Goal: Task Accomplishment & Management: Use online tool/utility

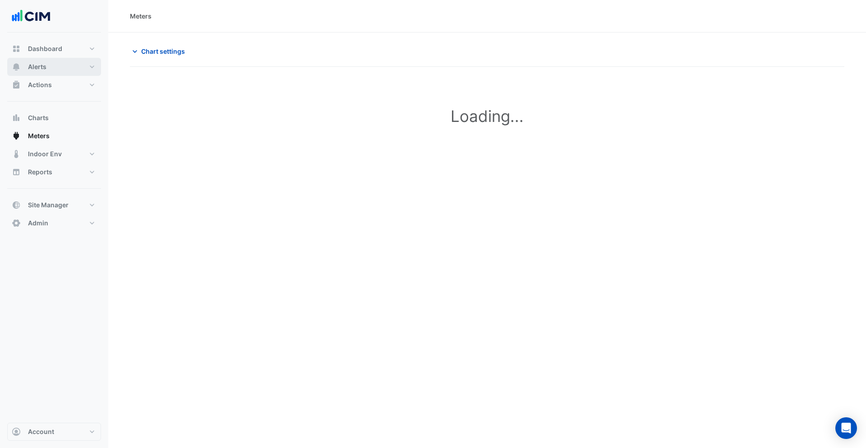
click at [35, 72] on button "Alerts" at bounding box center [54, 67] width 94 height 18
click at [55, 117] on link "Templates" at bounding box center [61, 121] width 80 height 18
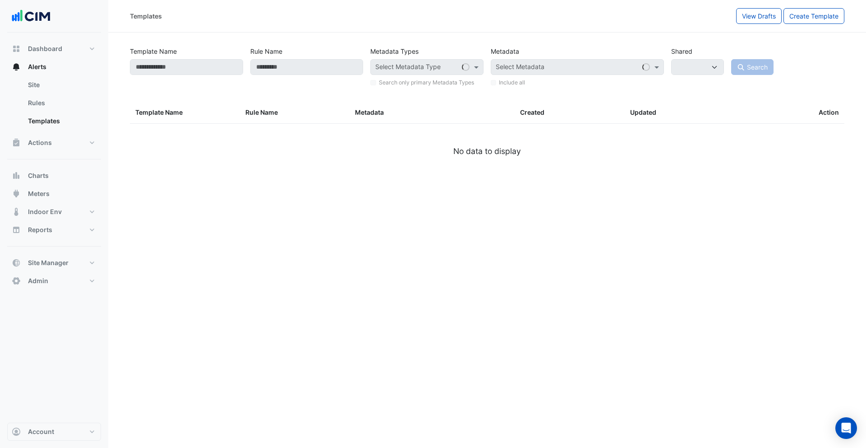
select select
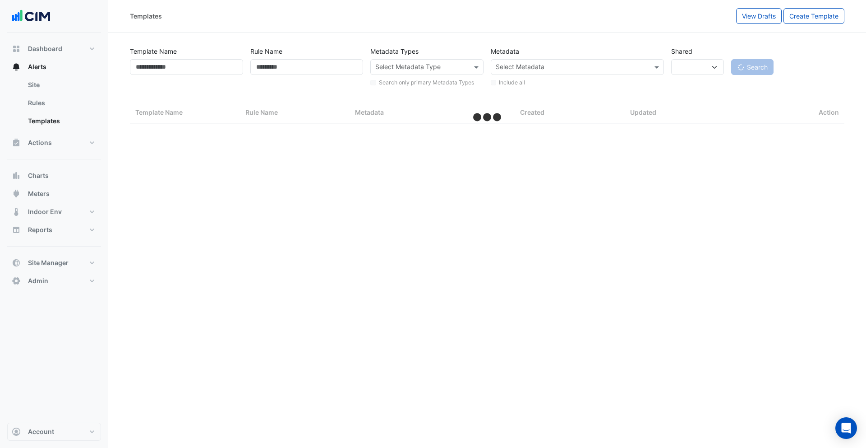
select select "**"
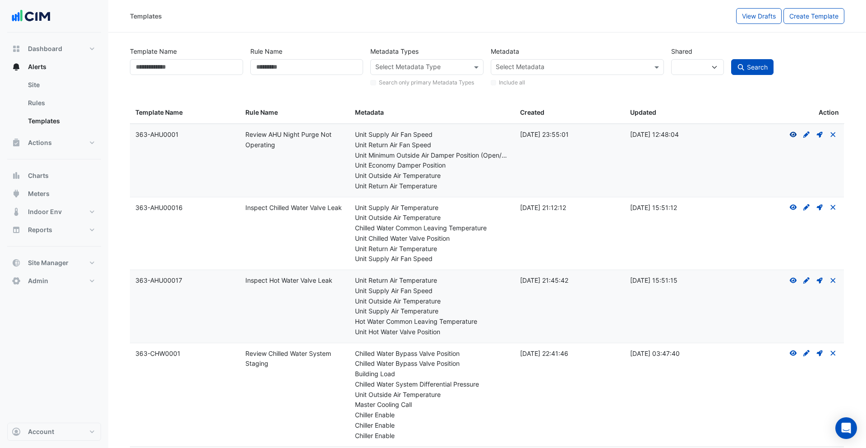
click at [793, 136] on icon "View" at bounding box center [794, 134] width 8 height 6
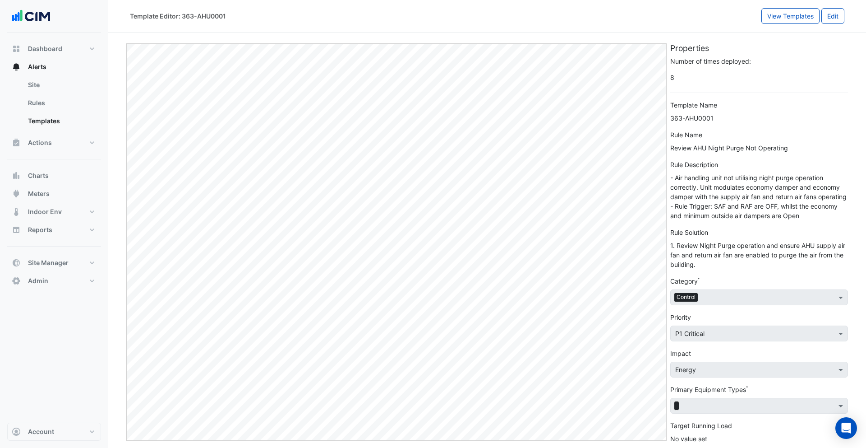
scroll to position [19, 0]
